Goal: Communication & Community: Answer question/provide support

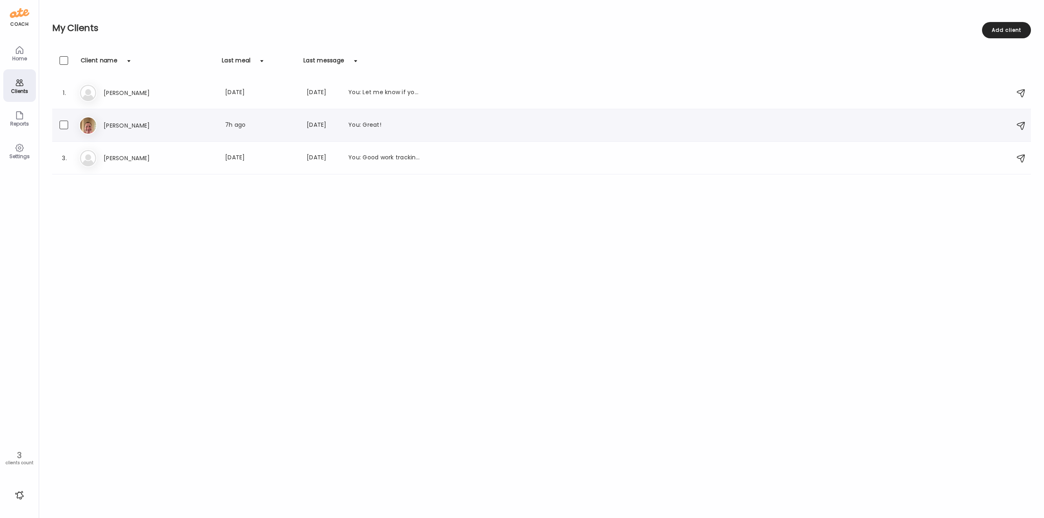
click at [150, 125] on h3 "[PERSON_NAME]" at bounding box center [140, 126] width 72 height 10
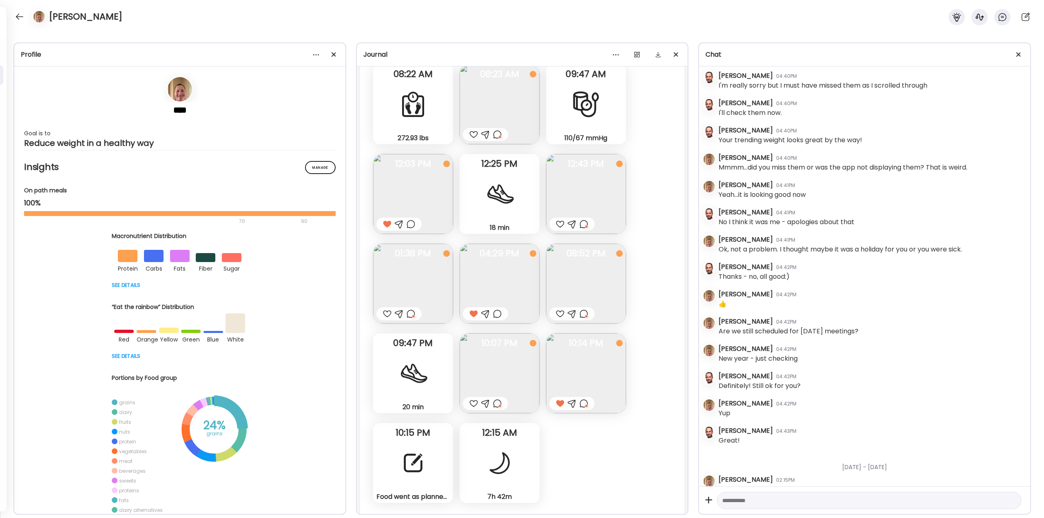
scroll to position [18168, 0]
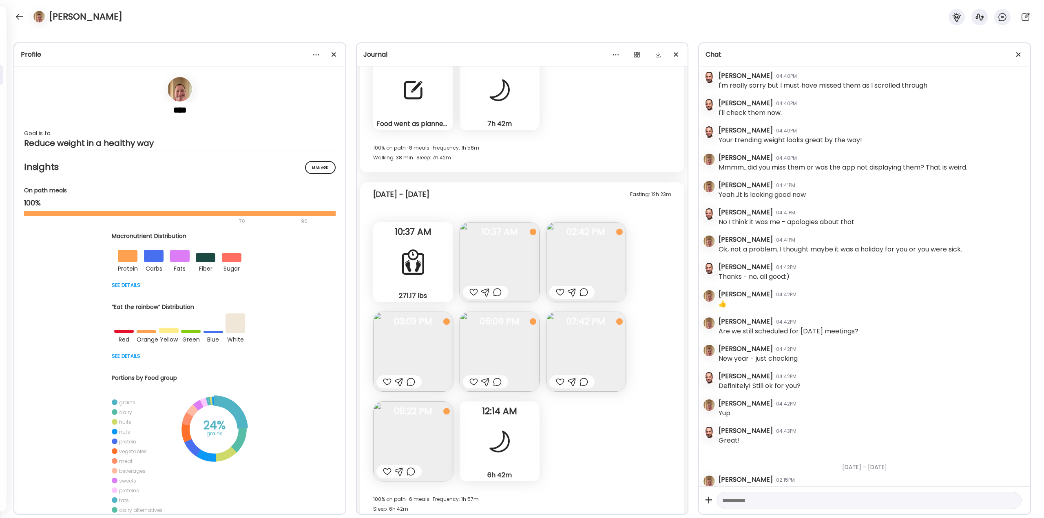
click at [496, 253] on img at bounding box center [500, 262] width 80 height 80
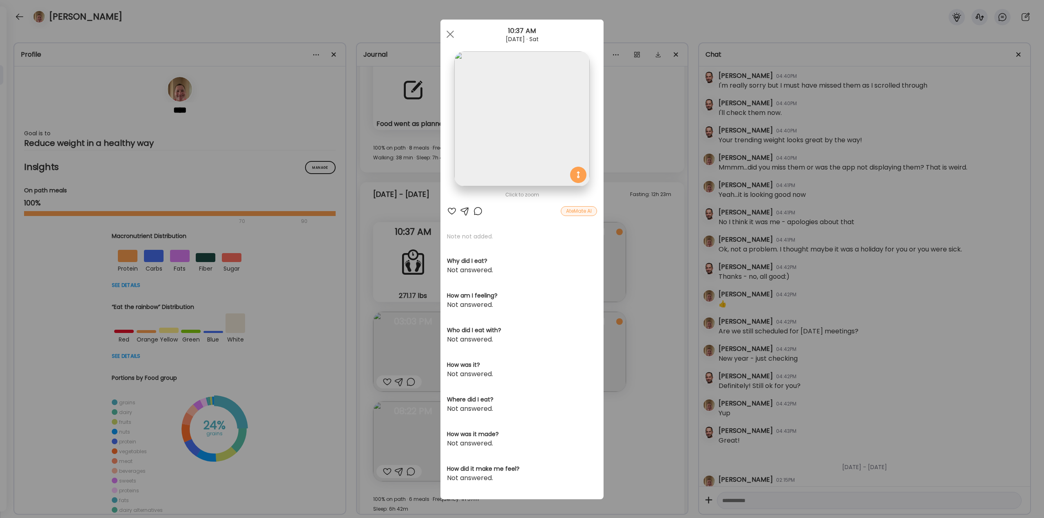
click at [474, 213] on div at bounding box center [478, 211] width 10 height 10
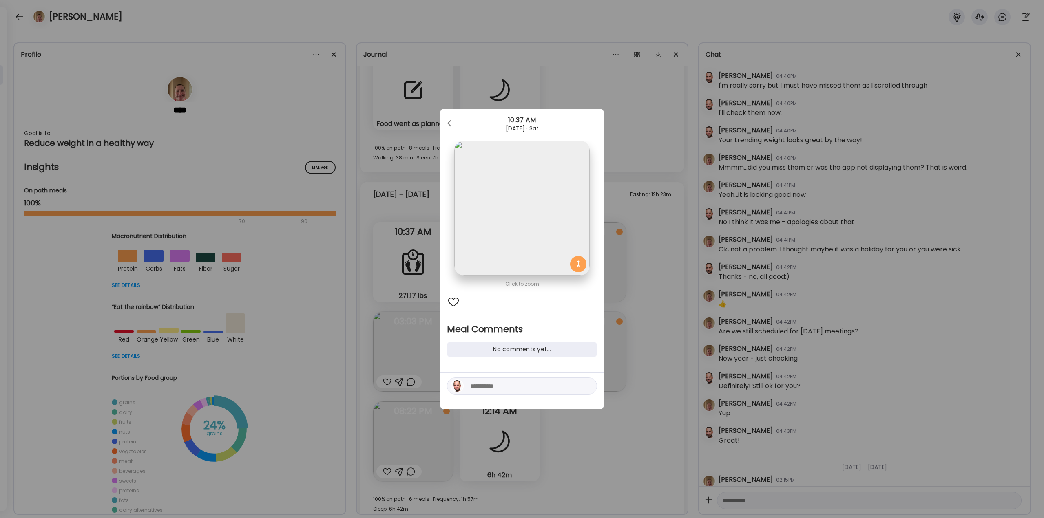
click at [531, 392] on div at bounding box center [522, 386] width 150 height 17
click at [533, 389] on textarea at bounding box center [525, 386] width 110 height 10
type textarea "**********"
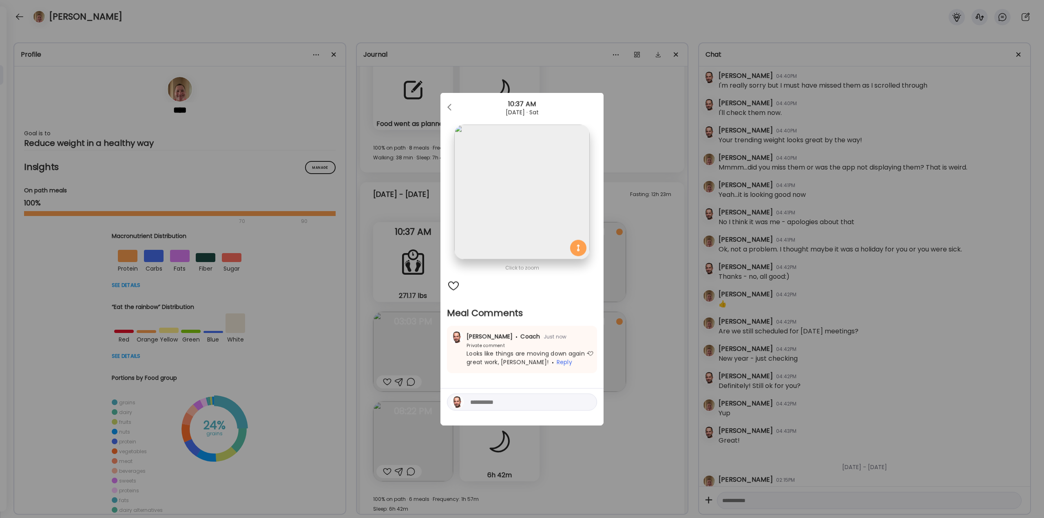
click at [622, 322] on div "Ate Coach Dashboard Wahoo! It’s official Take a moment to set up your Coach Pro…" at bounding box center [522, 259] width 1044 height 518
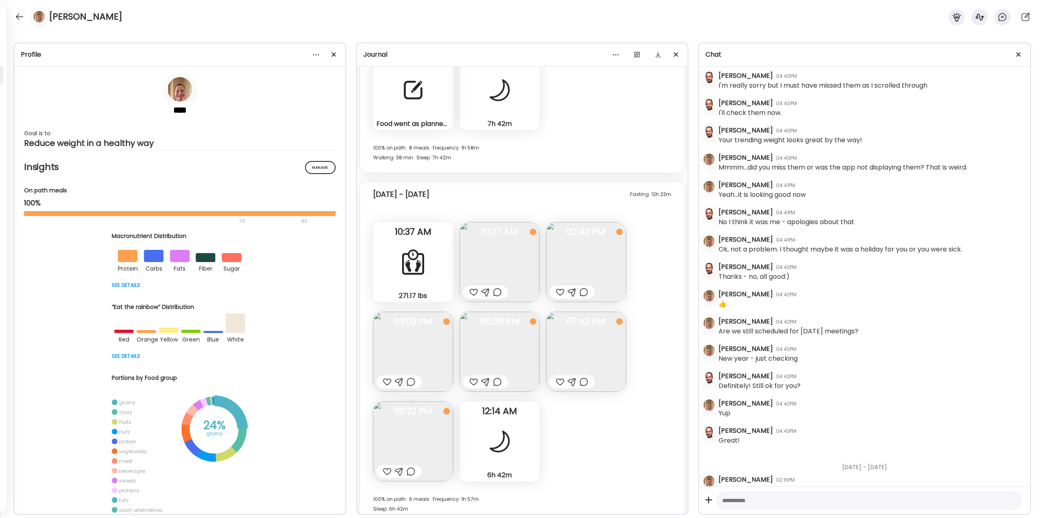
click at [562, 292] on div at bounding box center [560, 293] width 9 height 10
click at [385, 383] on div at bounding box center [387, 382] width 9 height 10
click at [509, 355] on img at bounding box center [500, 352] width 80 height 80
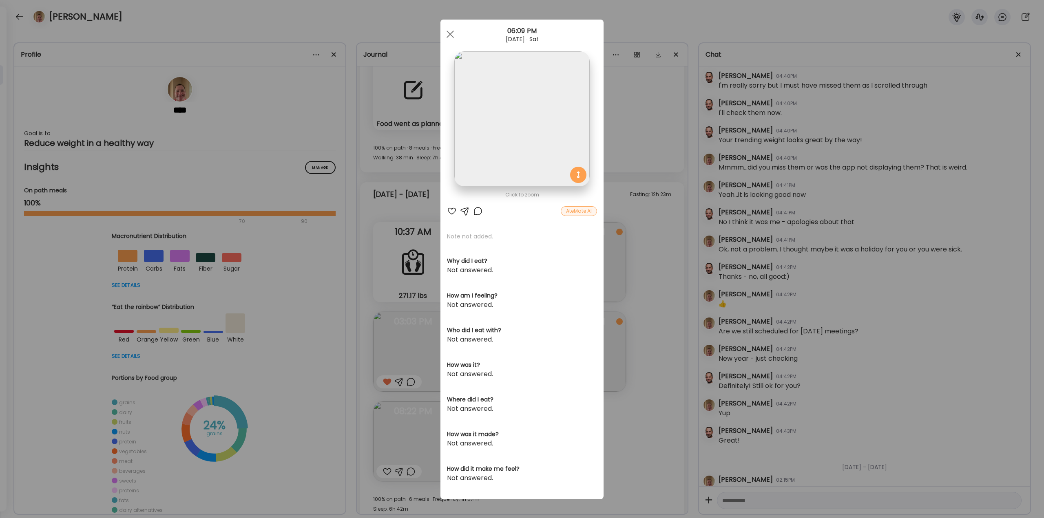
click at [474, 213] on div at bounding box center [478, 211] width 10 height 10
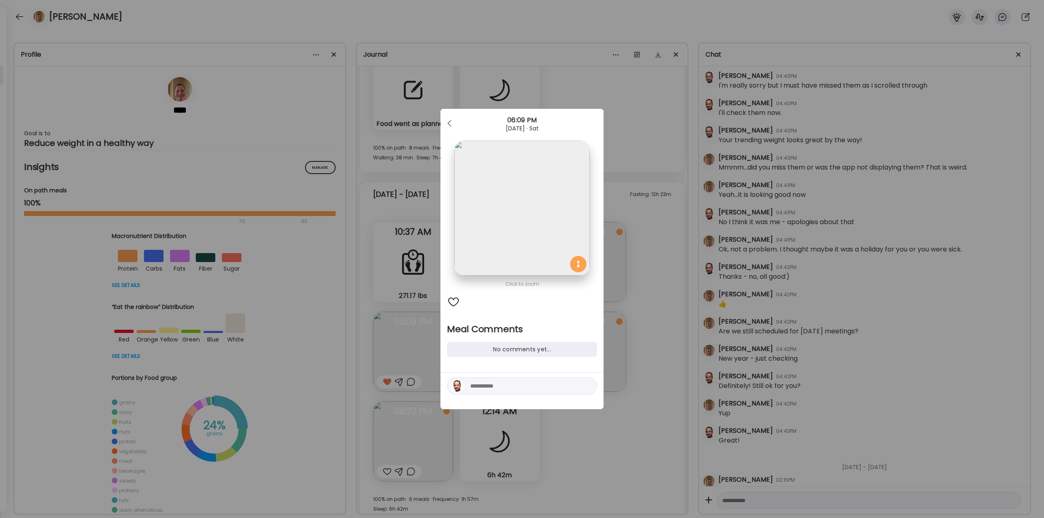
click at [508, 383] on textarea at bounding box center [525, 386] width 110 height 10
type textarea "**********"
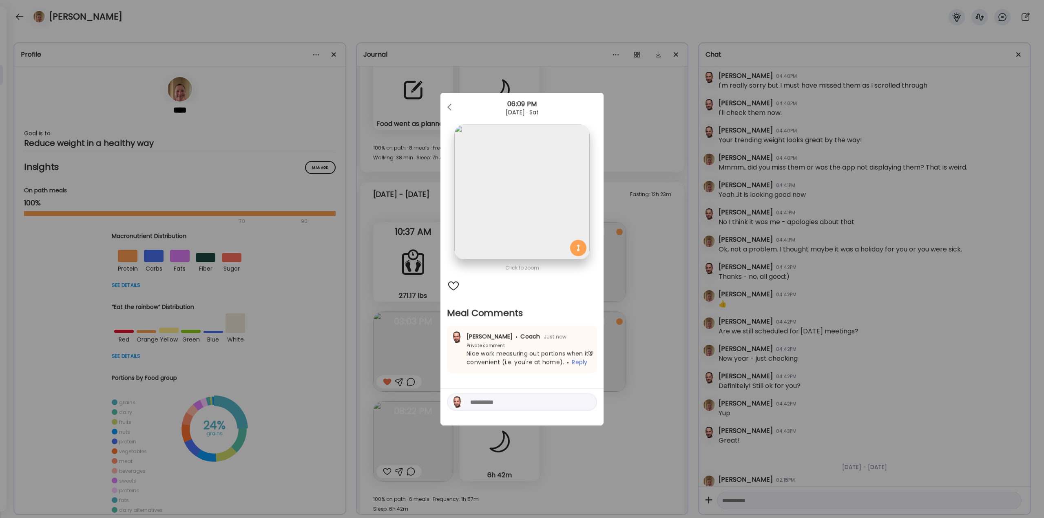
click at [640, 314] on div "Ate Coach Dashboard Wahoo! It’s official Take a moment to set up your Coach Pro…" at bounding box center [522, 259] width 1044 height 518
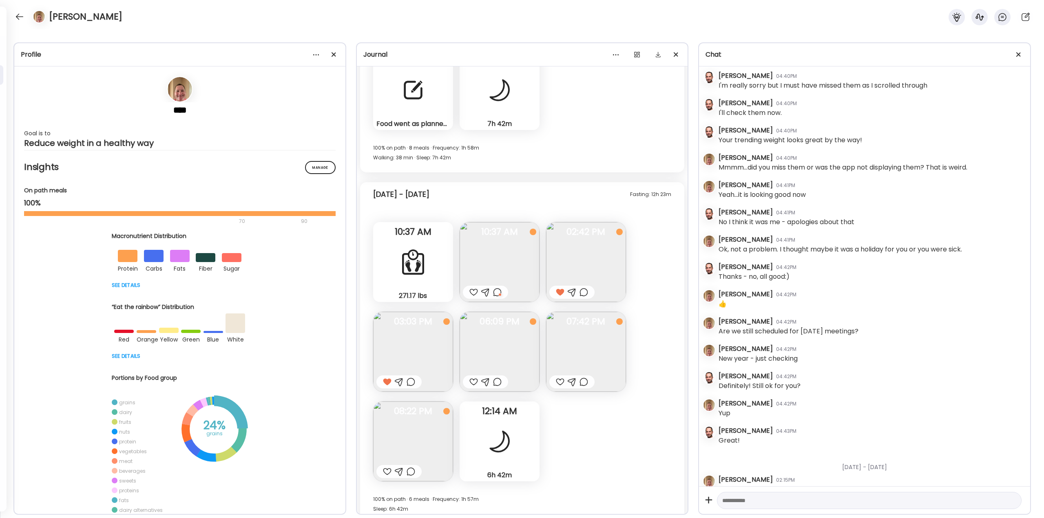
click at [474, 382] on div at bounding box center [473, 382] width 9 height 10
click at [566, 352] on img at bounding box center [586, 352] width 80 height 80
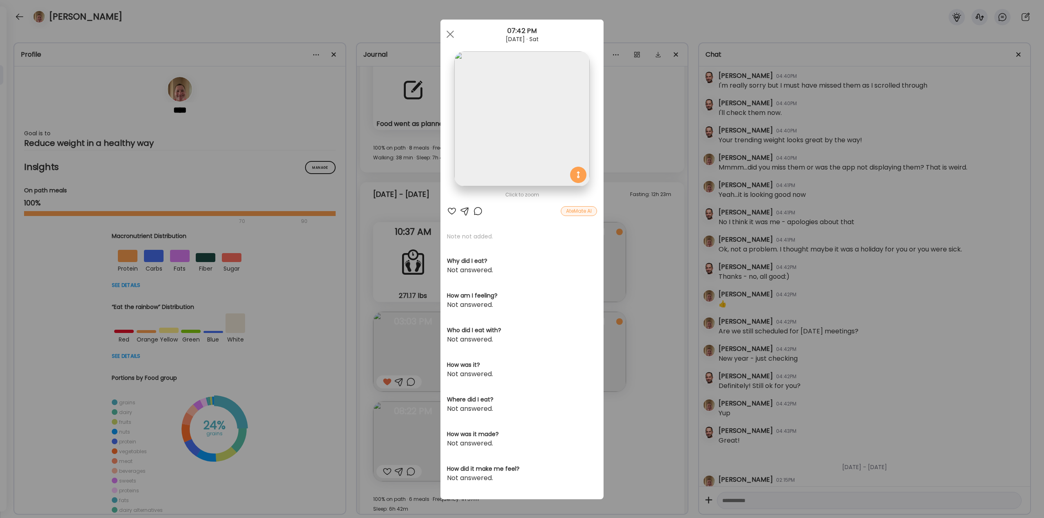
click at [473, 210] on div at bounding box center [478, 211] width 10 height 10
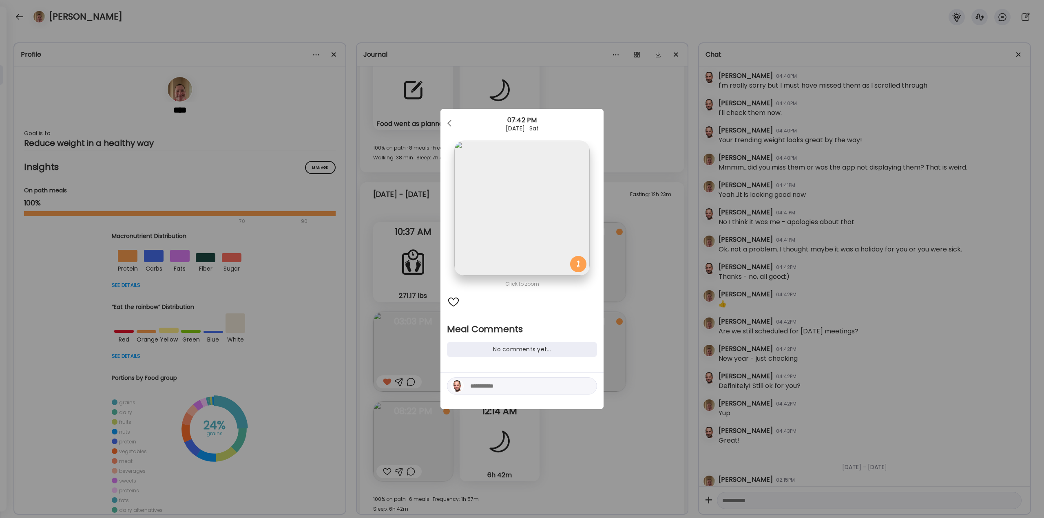
click at [498, 381] on div at bounding box center [522, 386] width 150 height 17
click at [493, 384] on textarea at bounding box center [525, 386] width 110 height 10
type textarea "**********"
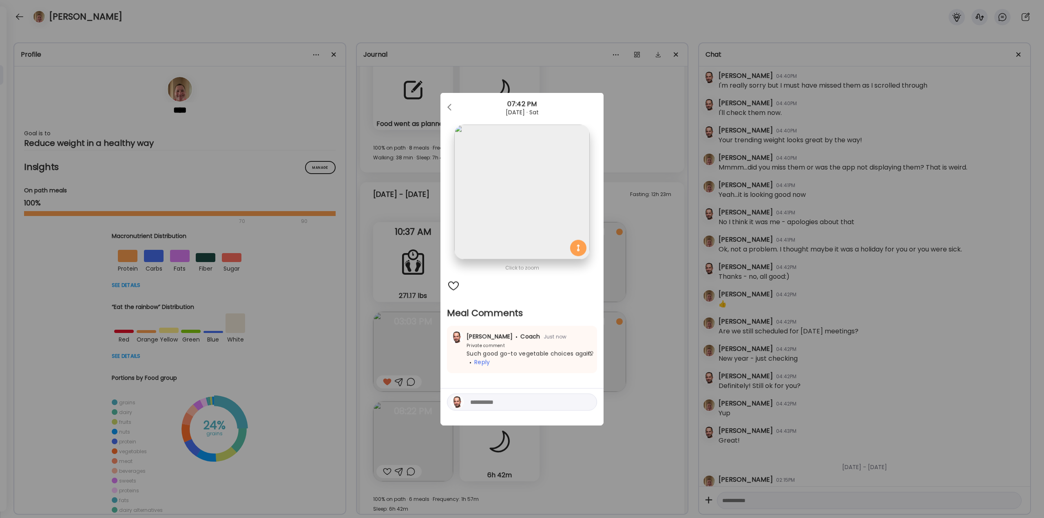
click at [654, 343] on div "Ate Coach Dashboard Wahoo! It’s official Take a moment to set up your Coach Pro…" at bounding box center [522, 259] width 1044 height 518
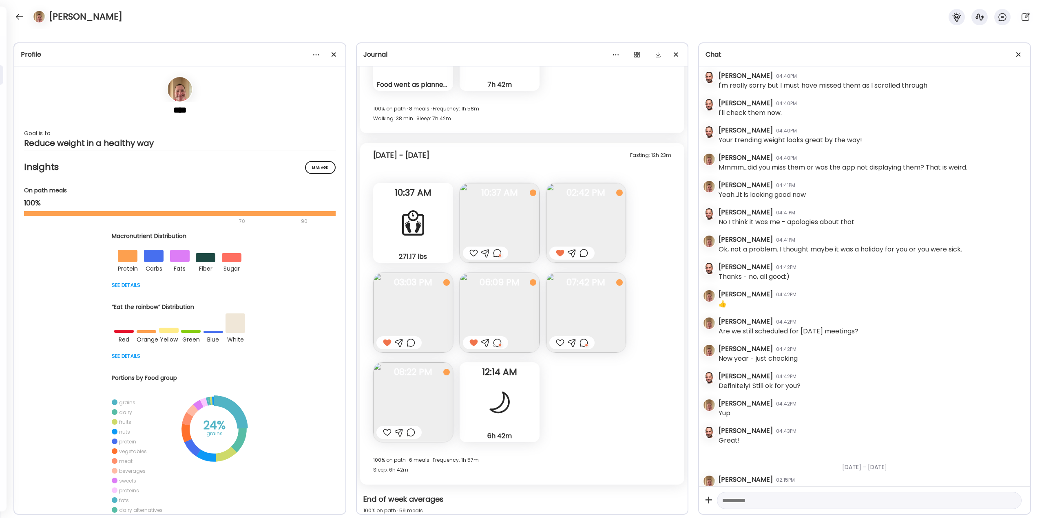
scroll to position [18249, 0]
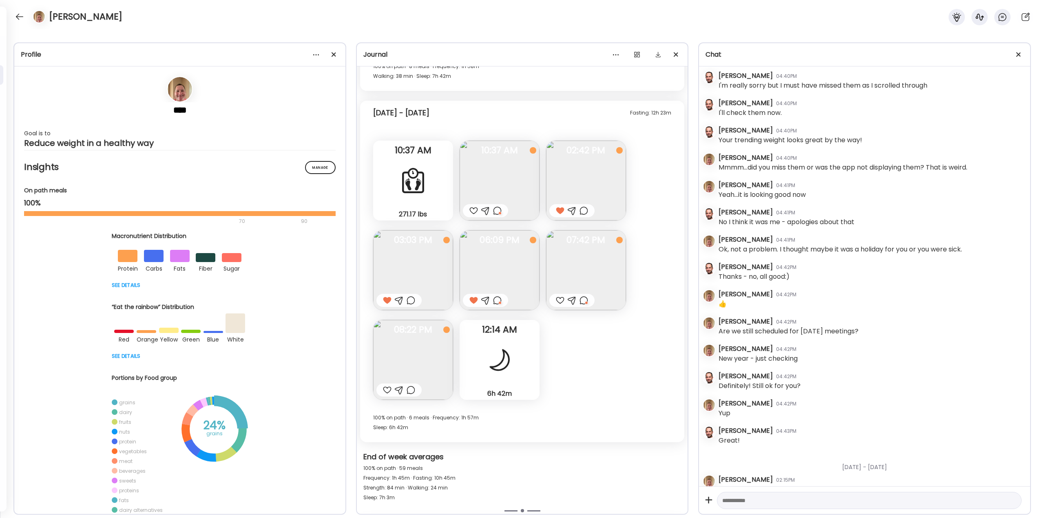
click at [431, 357] on img at bounding box center [413, 360] width 80 height 80
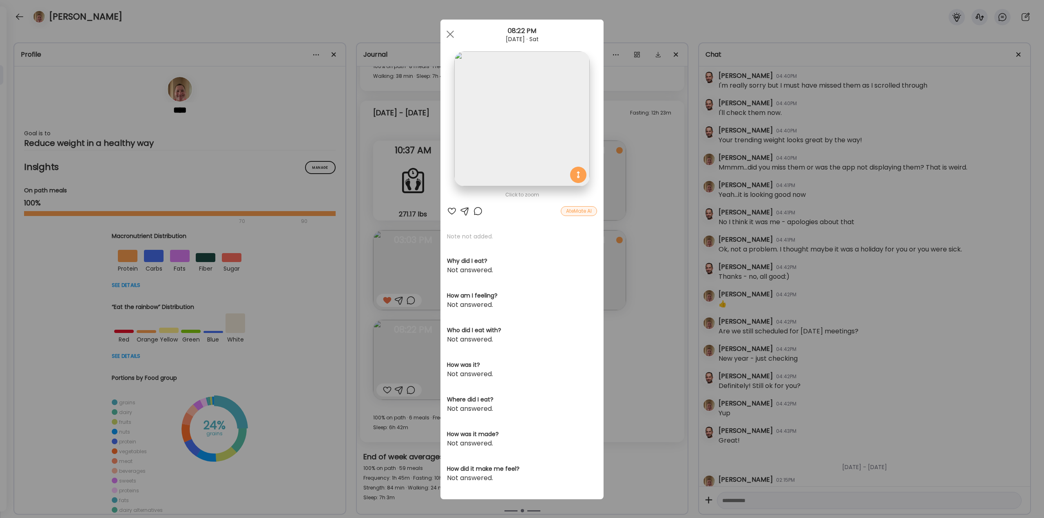
click at [473, 212] on div at bounding box center [478, 211] width 10 height 10
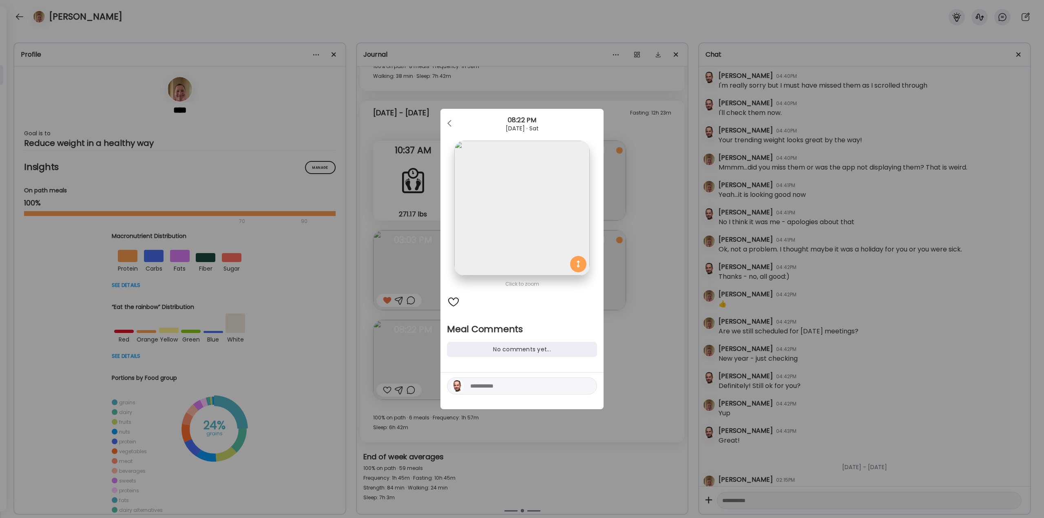
click at [500, 387] on textarea at bounding box center [525, 386] width 110 height 10
type textarea "**********"
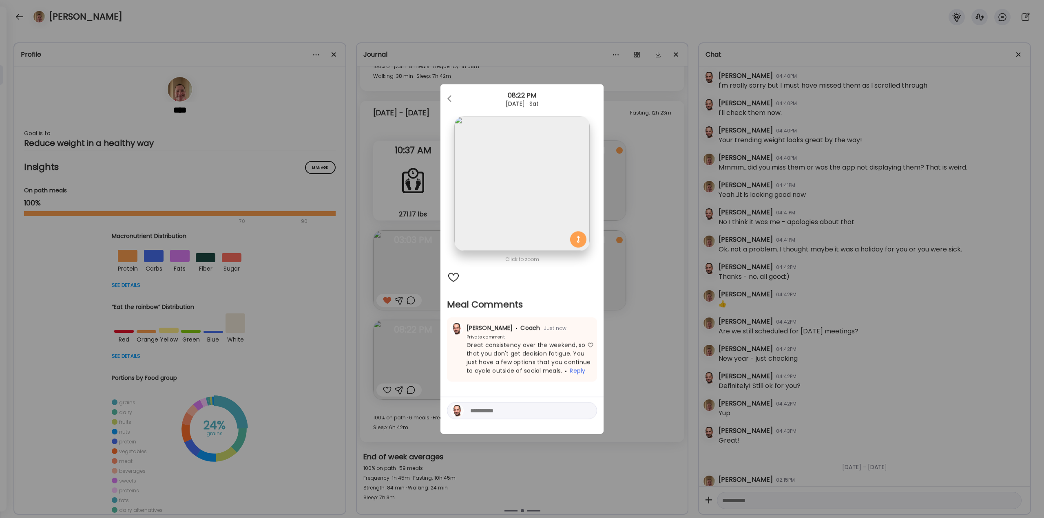
click at [666, 330] on div "Ate Coach Dashboard Wahoo! It’s official Take a moment to set up your Coach Pro…" at bounding box center [522, 259] width 1044 height 518
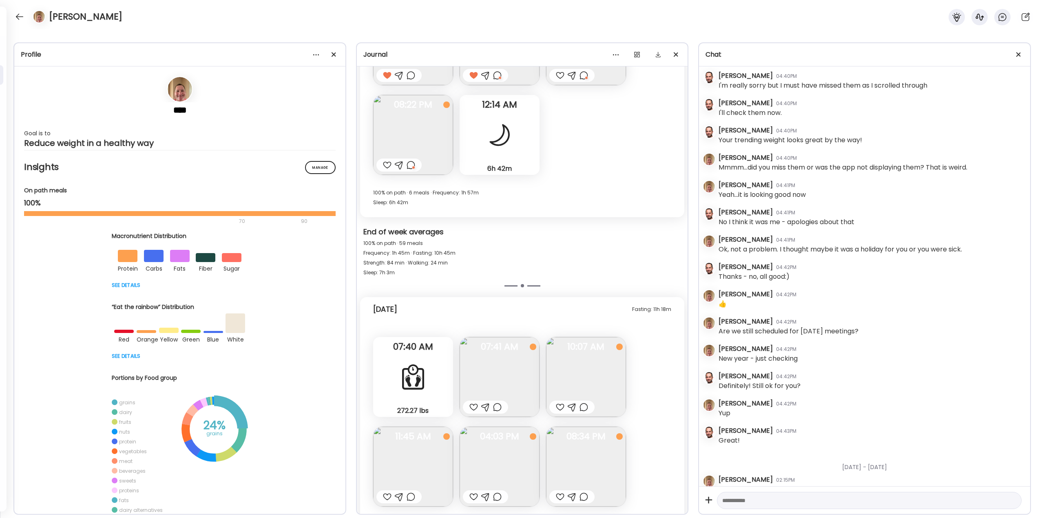
scroll to position [18503, 0]
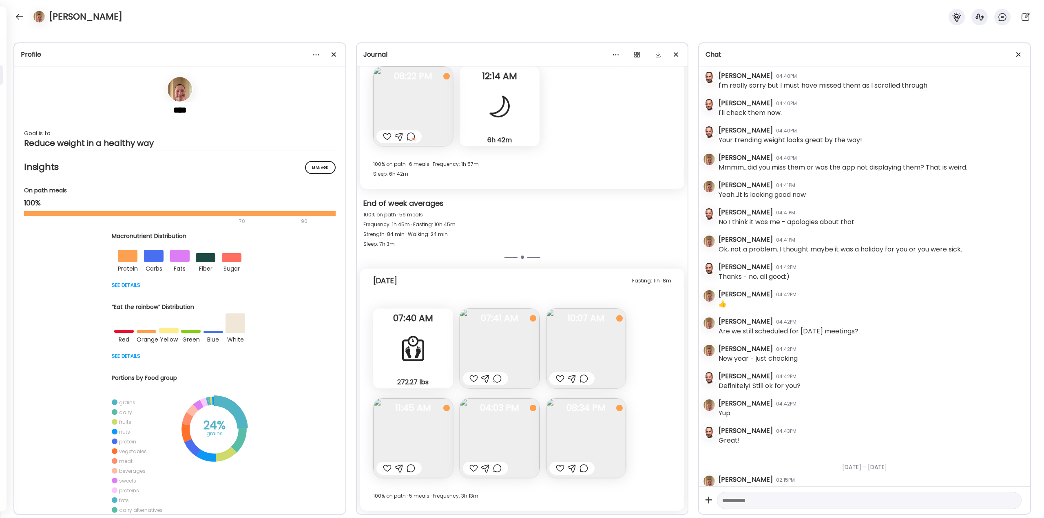
click at [508, 337] on img at bounding box center [500, 349] width 80 height 80
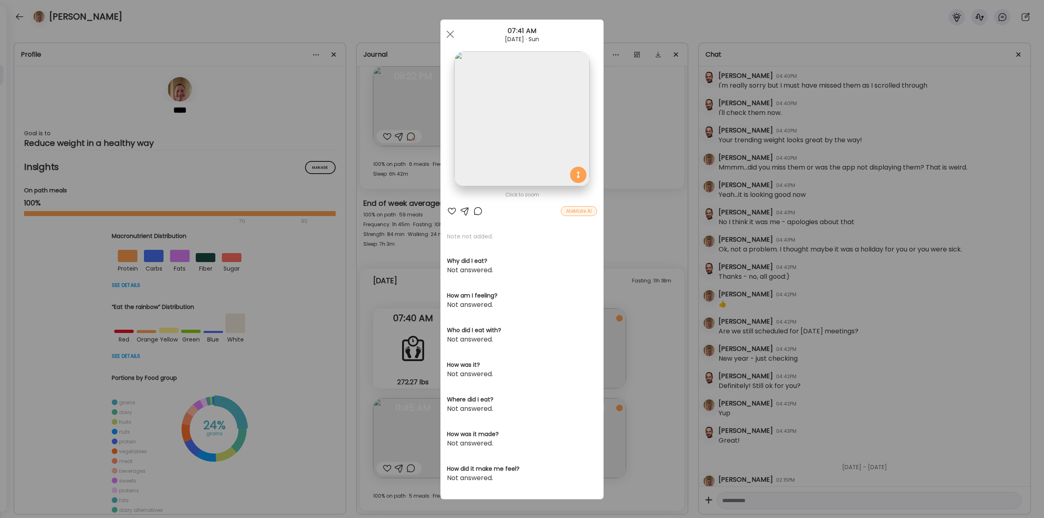
click at [475, 212] on div at bounding box center [478, 211] width 10 height 10
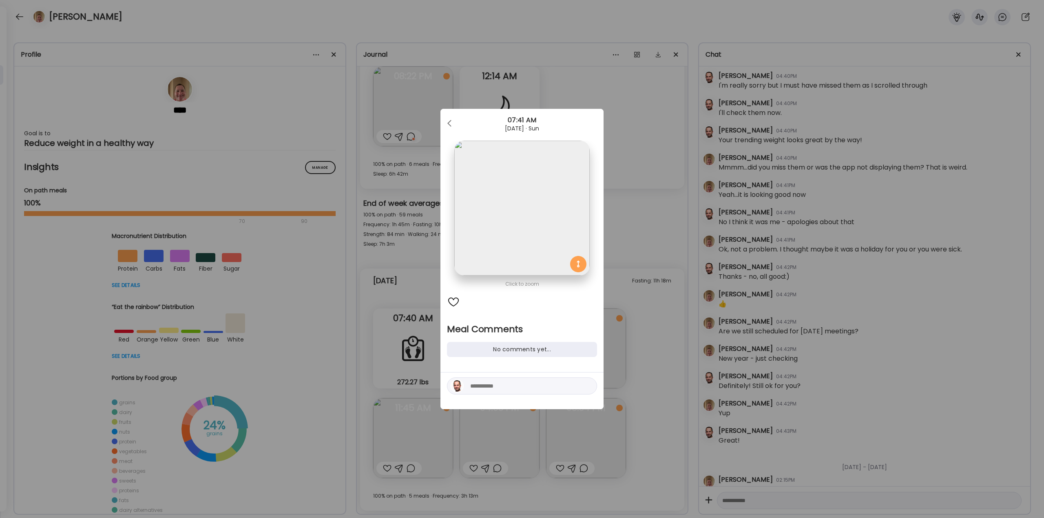
click at [502, 385] on textarea at bounding box center [525, 386] width 110 height 10
type textarea "**********"
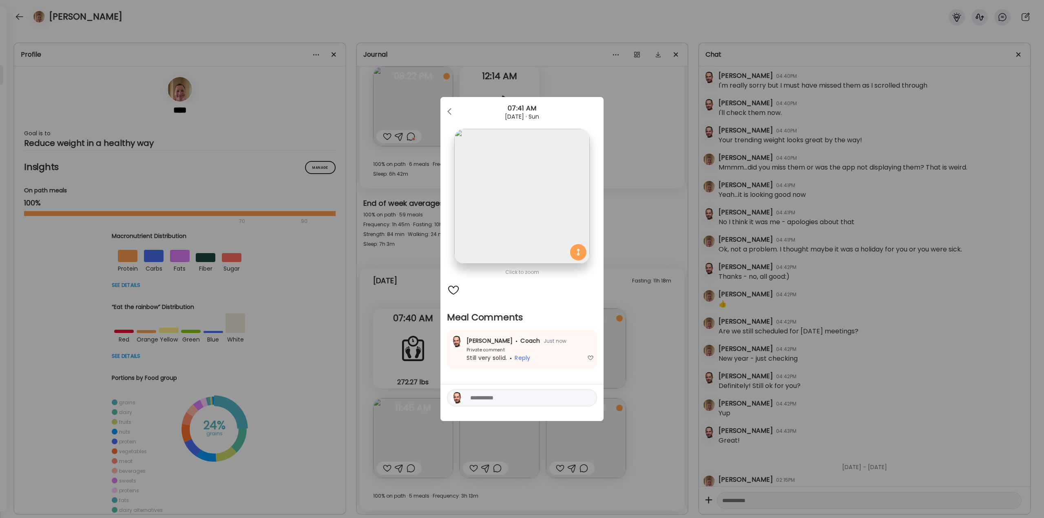
click at [647, 344] on div "Ate Coach Dashboard Wahoo! It’s official Take a moment to set up your Coach Pro…" at bounding box center [522, 259] width 1044 height 518
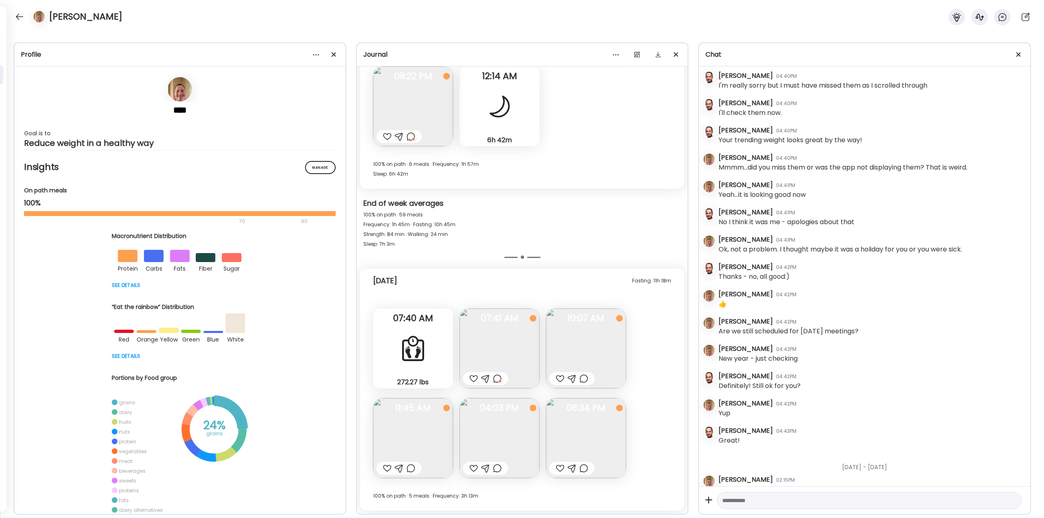
click at [584, 382] on div at bounding box center [584, 379] width 9 height 10
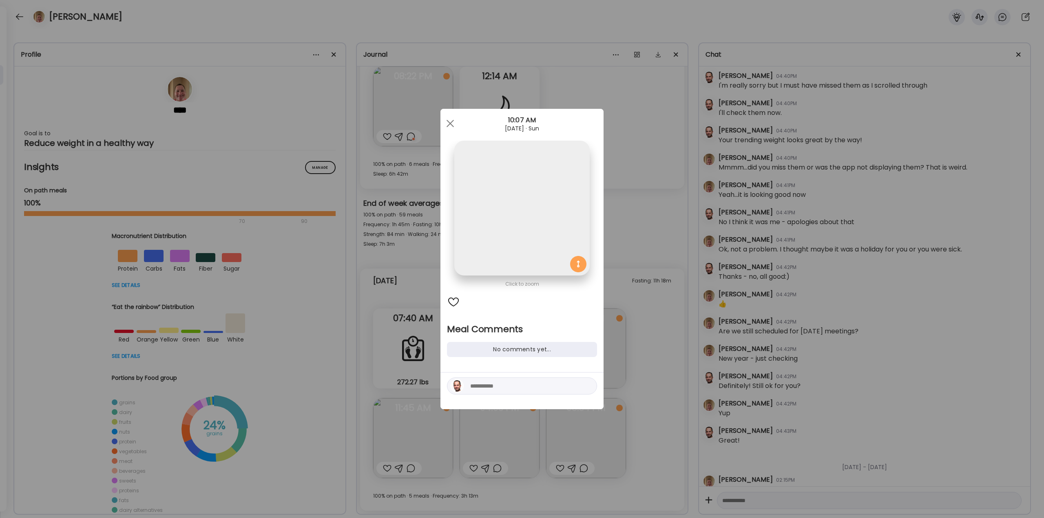
click at [538, 394] on div at bounding box center [522, 386] width 150 height 17
click at [539, 387] on textarea at bounding box center [525, 386] width 110 height 10
type textarea "**********"
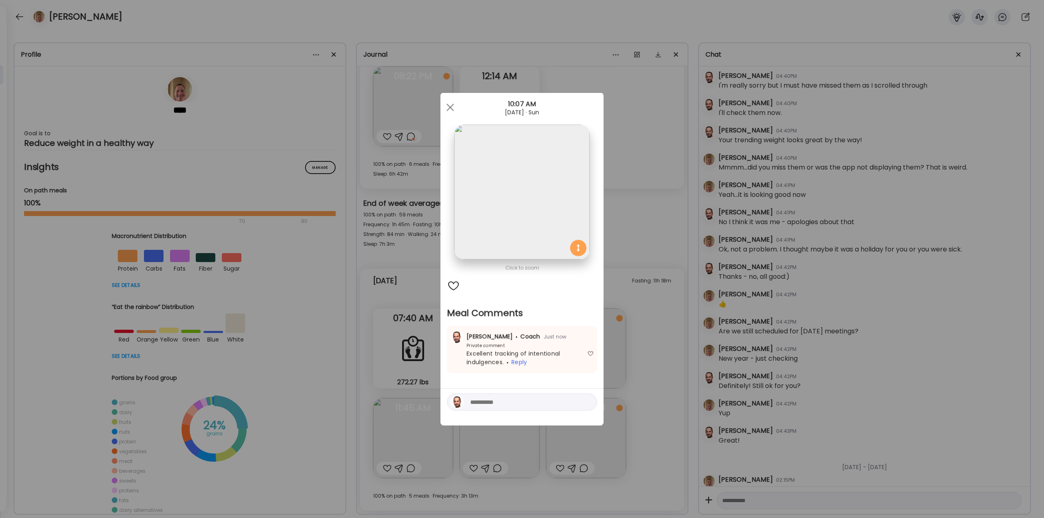
click at [644, 347] on div "Ate Coach Dashboard Wahoo! It’s official Take a moment to set up your Coach Pro…" at bounding box center [522, 259] width 1044 height 518
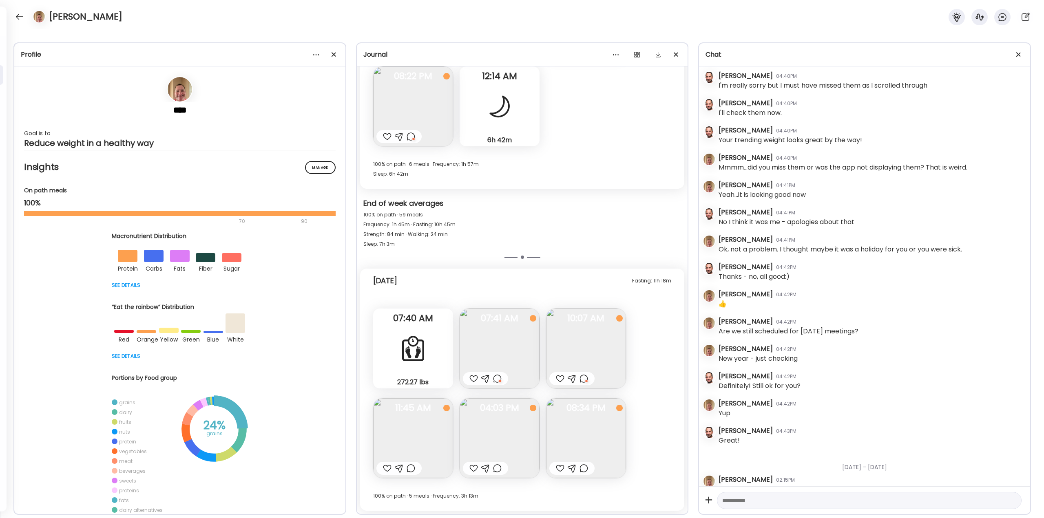
click at [387, 467] on div at bounding box center [387, 469] width 9 height 10
click at [494, 427] on img at bounding box center [500, 438] width 80 height 80
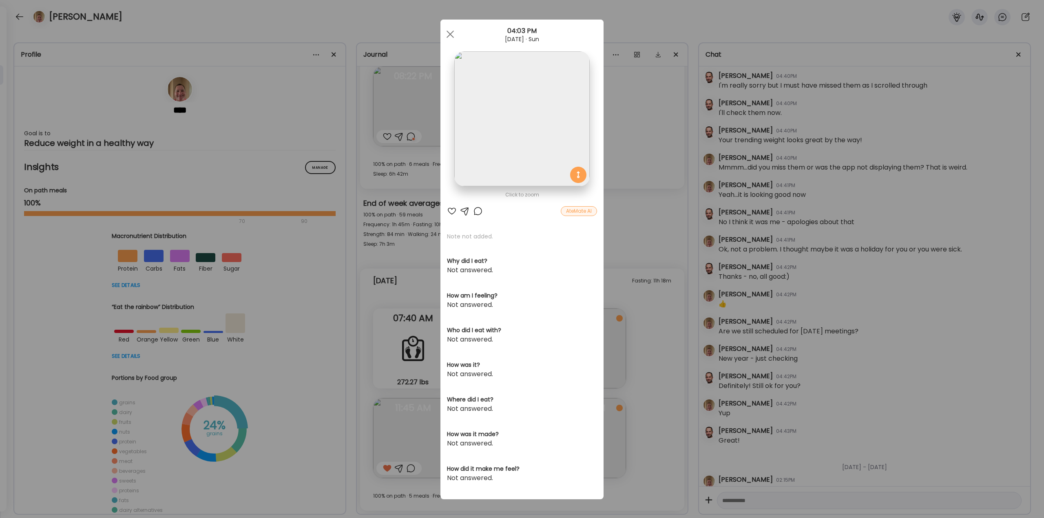
click at [450, 210] on div at bounding box center [452, 211] width 10 height 10
drag, startPoint x: 645, startPoint y: 311, endPoint x: 644, endPoint y: 316, distance: 5.2
click at [645, 310] on div "Ate Coach Dashboard Wahoo! It’s official Take a moment to set up your Coach Pro…" at bounding box center [522, 259] width 1044 height 518
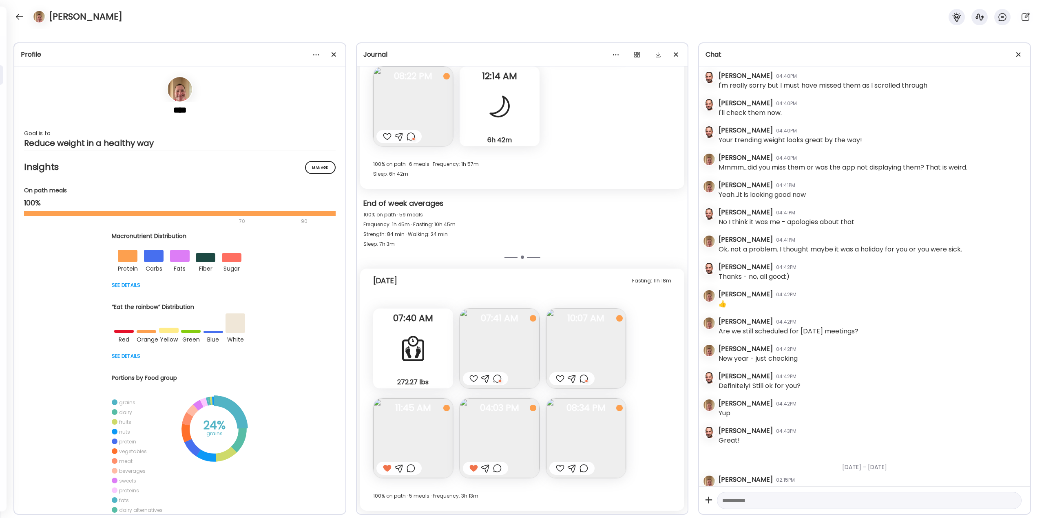
click at [602, 442] on img at bounding box center [586, 438] width 80 height 80
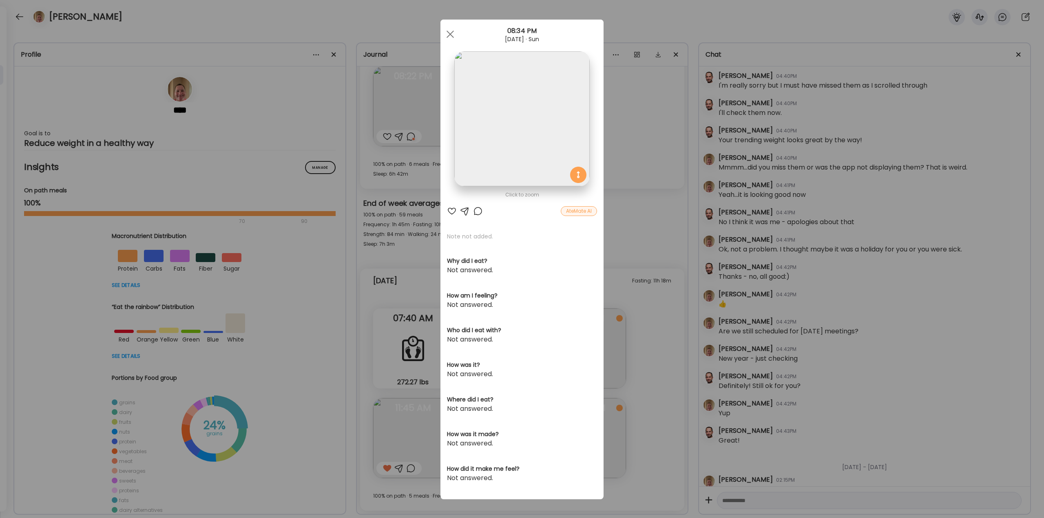
click at [475, 211] on div at bounding box center [478, 211] width 10 height 10
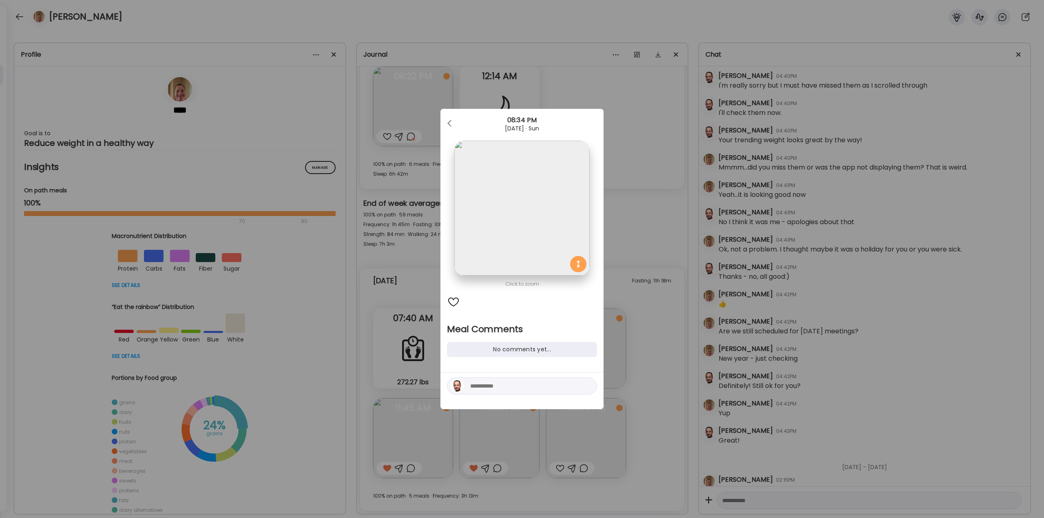
click at [511, 385] on textarea at bounding box center [525, 386] width 110 height 10
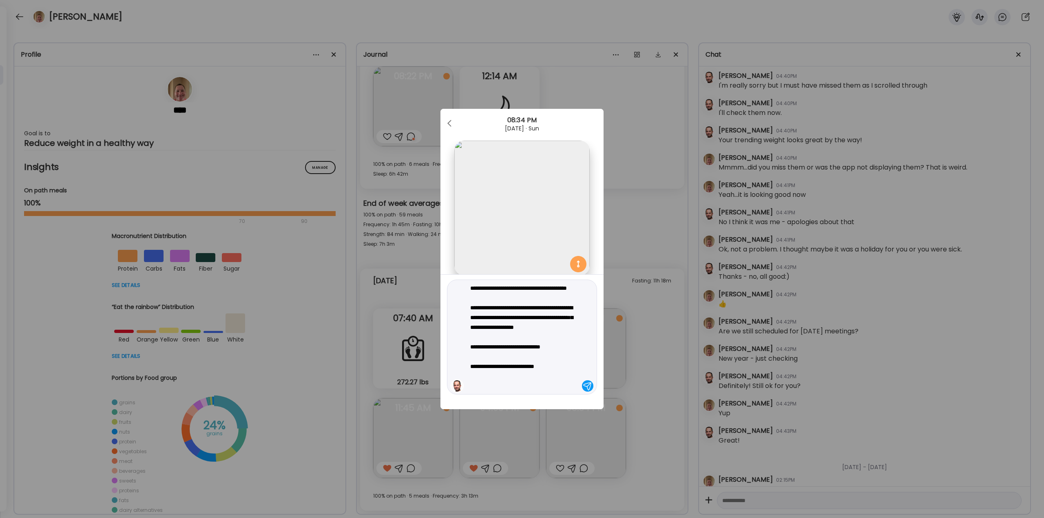
type textarea "**********"
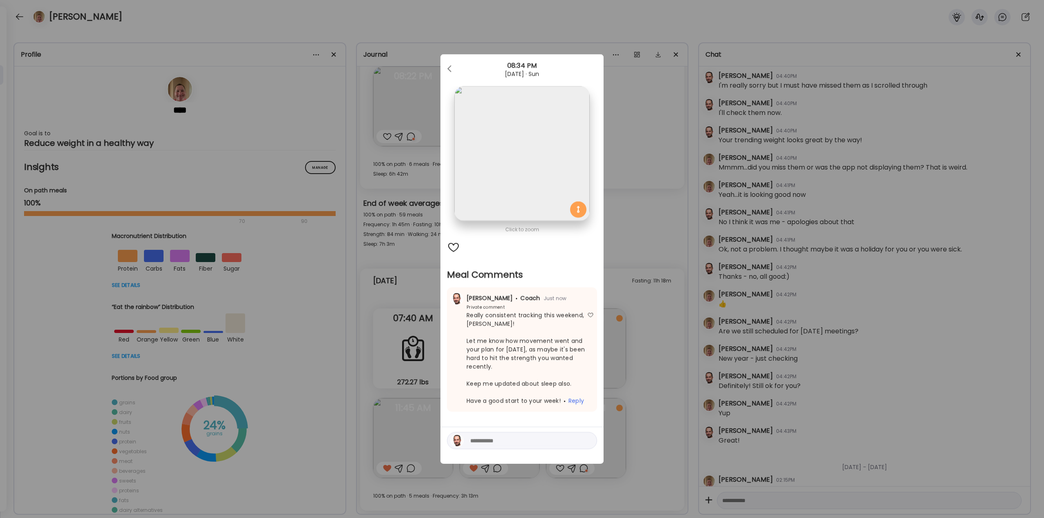
click at [641, 247] on div "Ate Coach Dashboard Wahoo! It’s official Take a moment to set up your Coach Pro…" at bounding box center [522, 259] width 1044 height 518
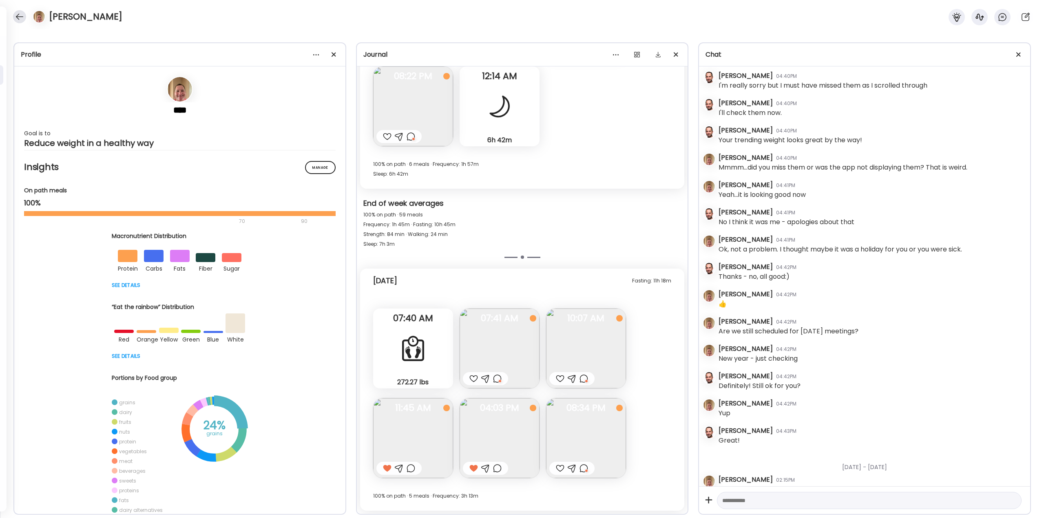
click at [18, 15] on div at bounding box center [19, 16] width 13 height 13
